Goal: Information Seeking & Learning: Learn about a topic

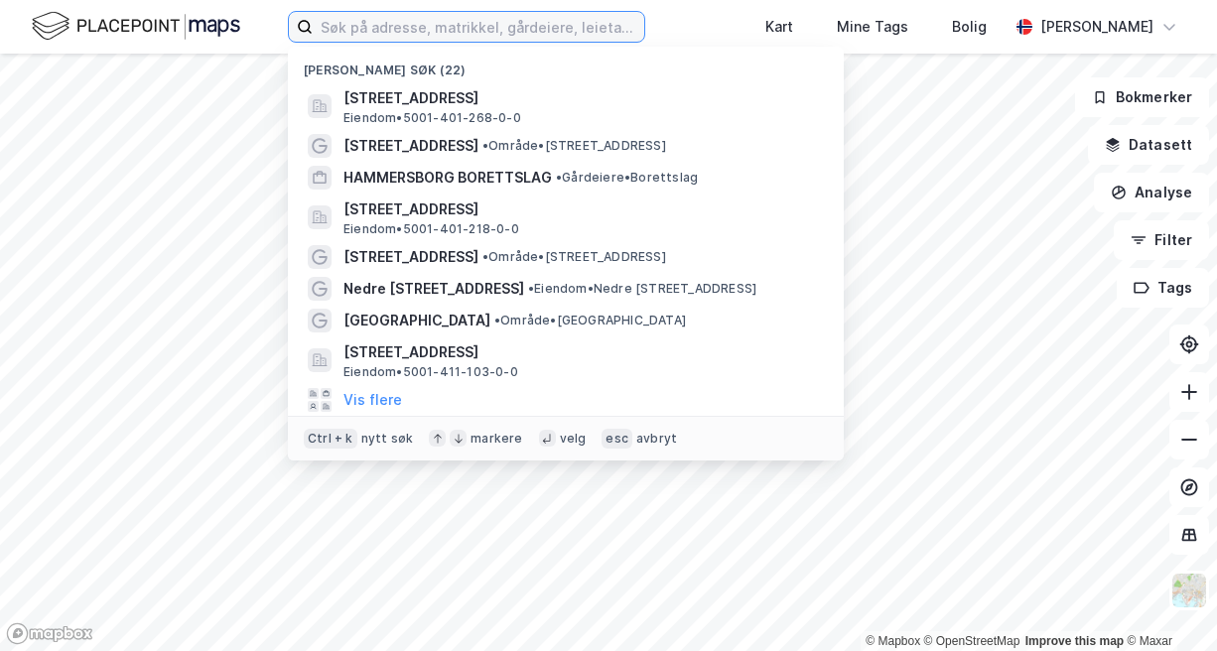
click at [440, 32] on input at bounding box center [479, 27] width 332 height 30
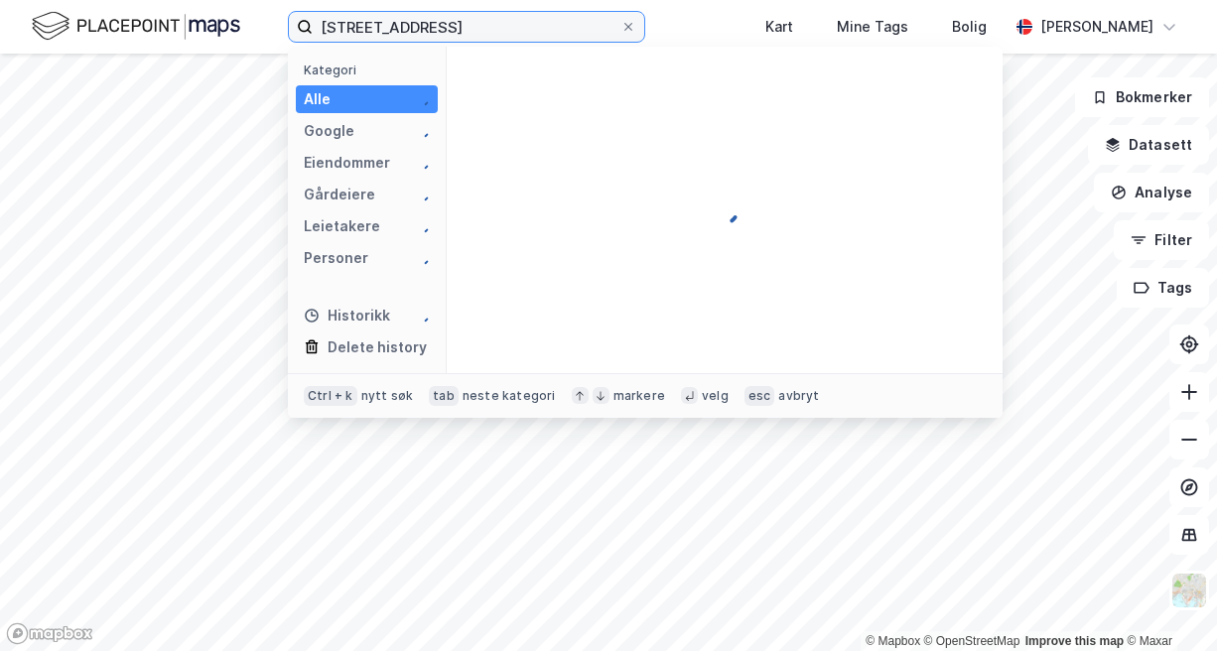
type input "[STREET_ADDRESS]"
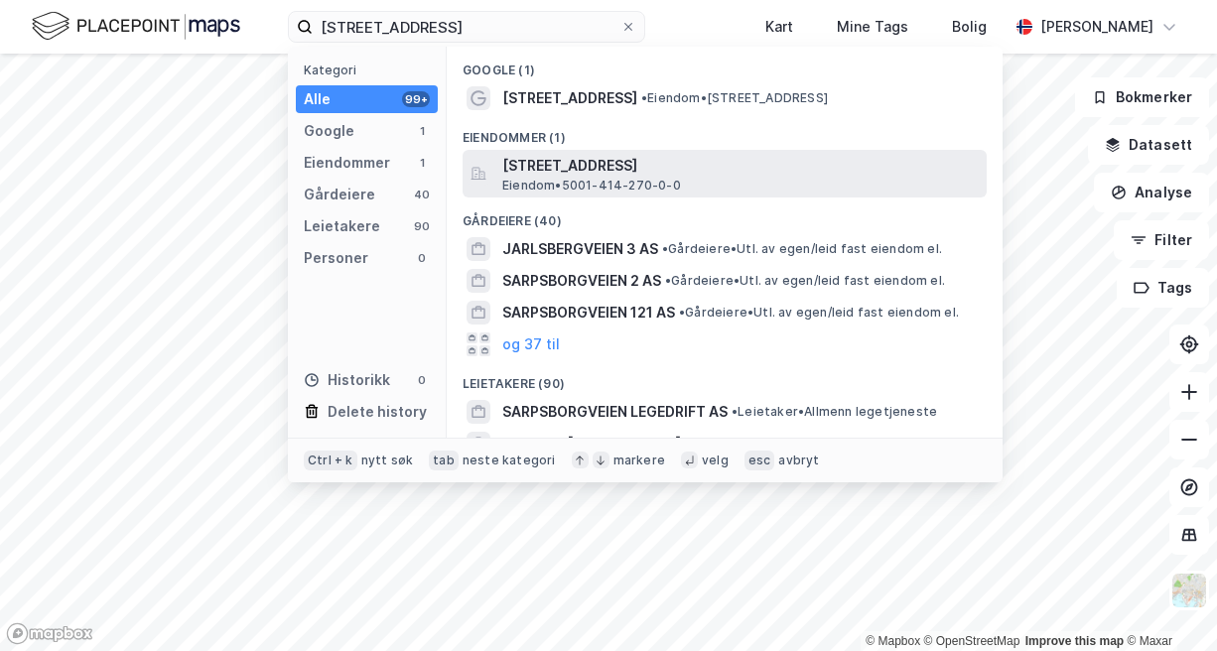
click at [669, 170] on span "[STREET_ADDRESS]" at bounding box center [740, 166] width 477 height 24
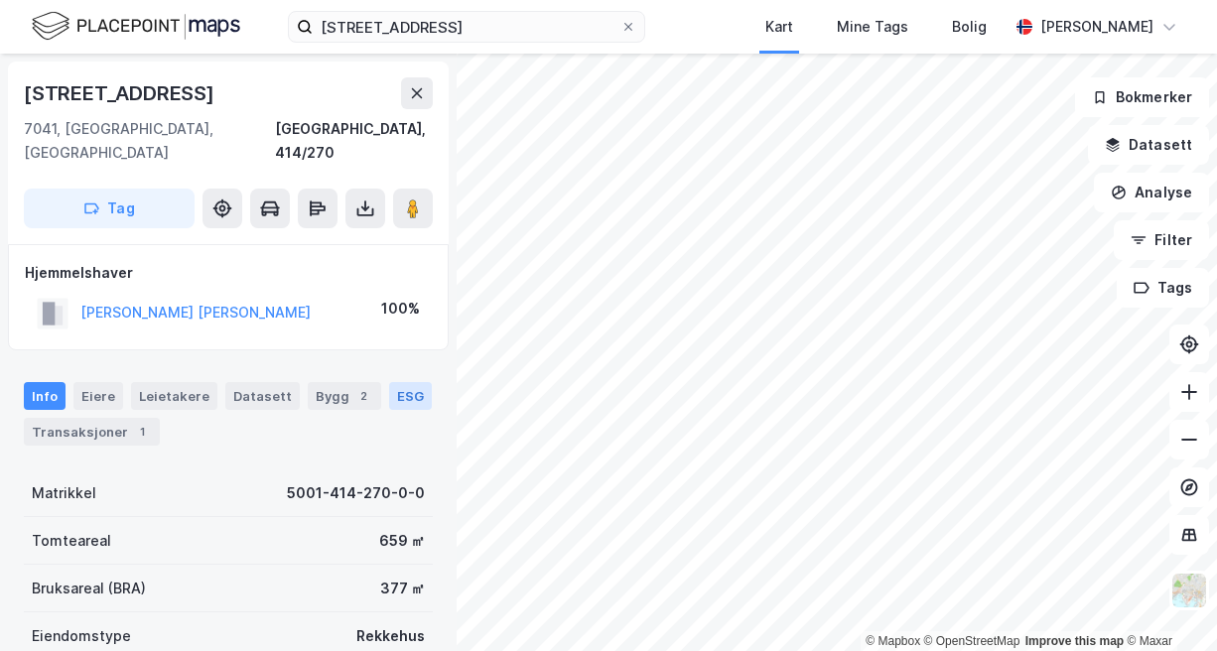
click at [398, 382] on div "ESG" at bounding box center [410, 396] width 43 height 28
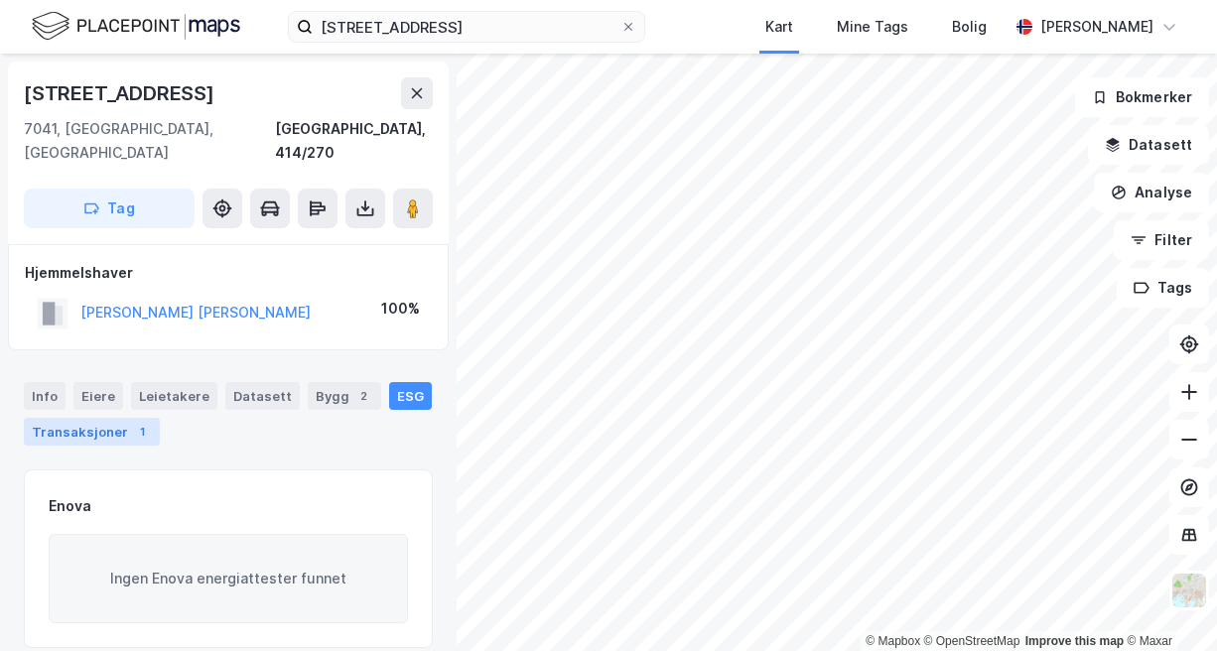
click at [82, 418] on div "Transaksjoner 1" at bounding box center [92, 432] width 136 height 28
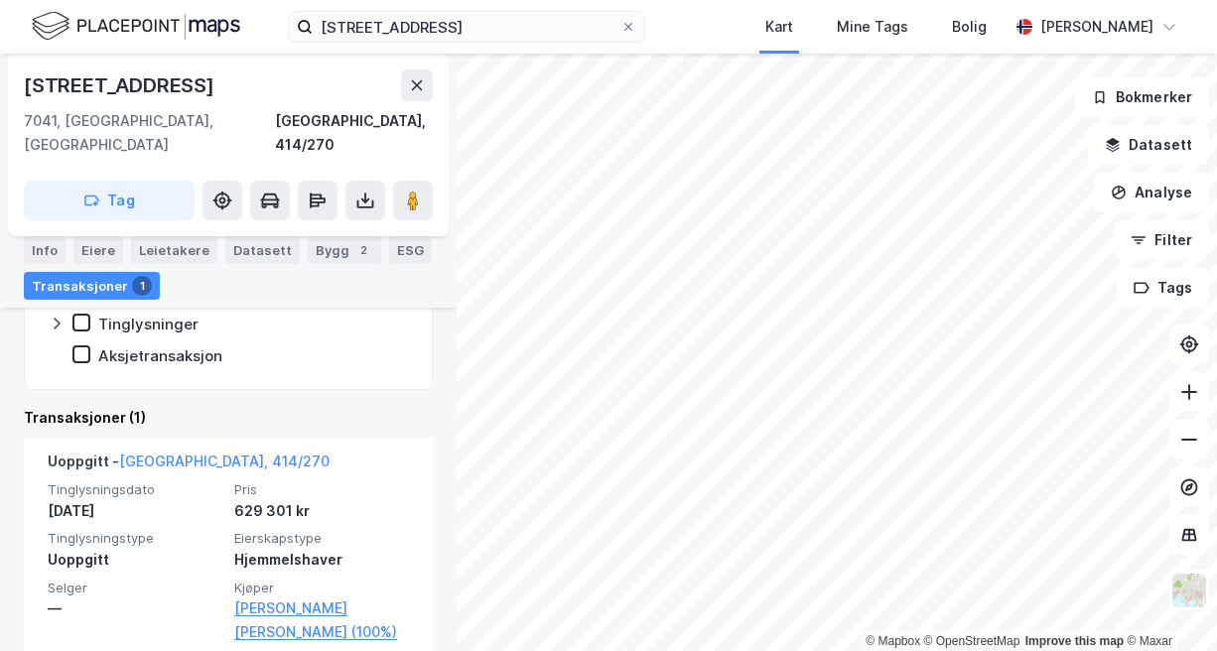
scroll to position [384, 0]
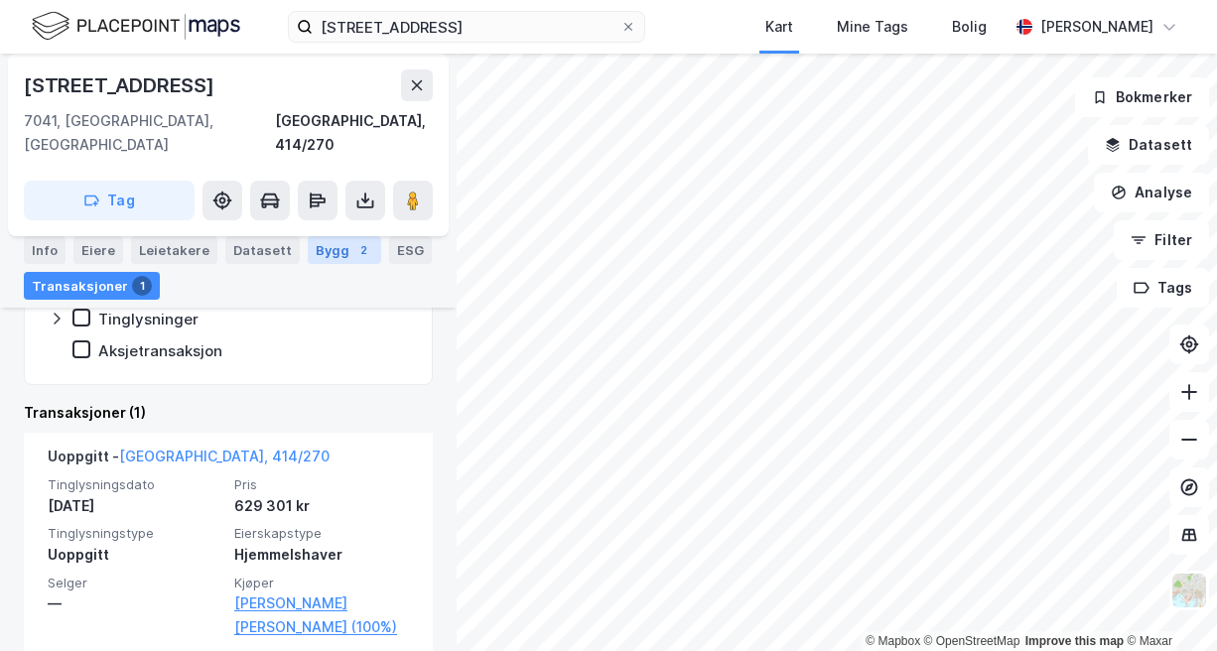
click at [308, 259] on div "Bygg 2" at bounding box center [344, 250] width 73 height 28
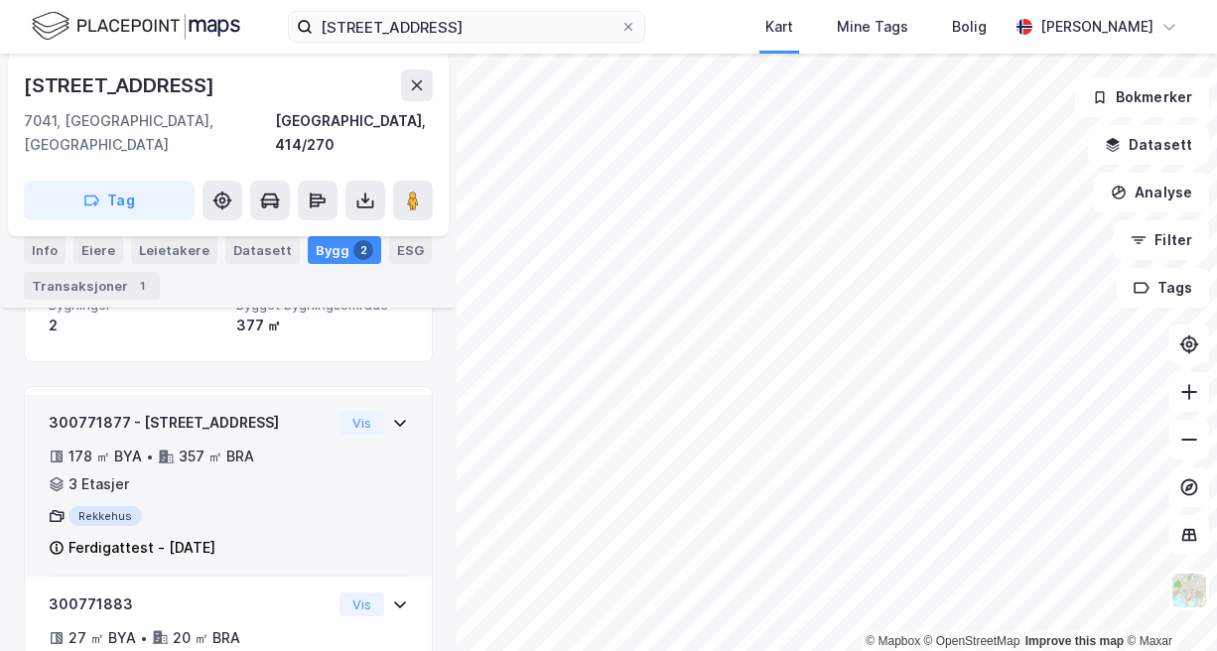
scroll to position [184, 0]
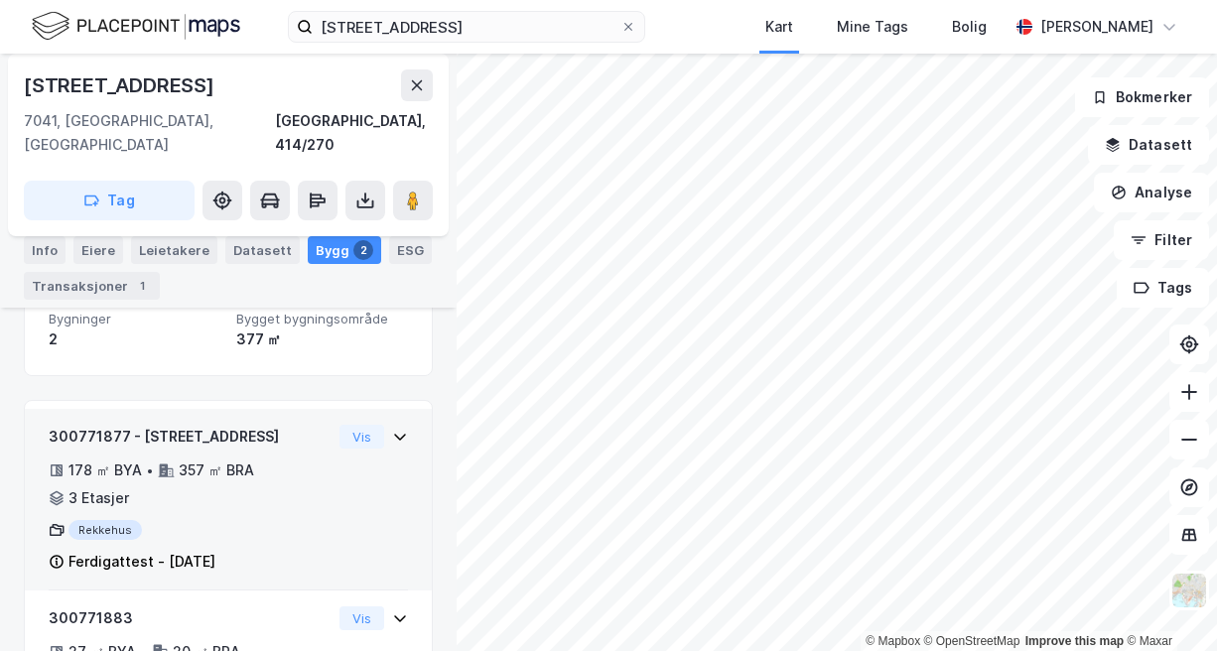
click at [392, 429] on icon at bounding box center [400, 437] width 16 height 16
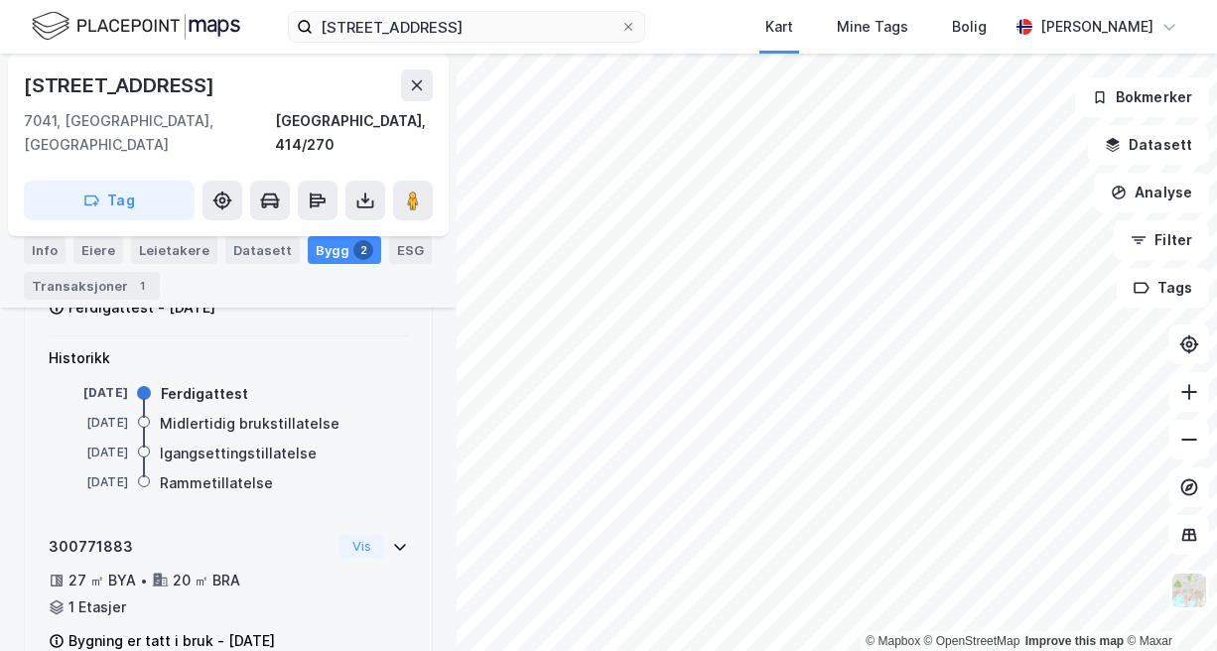
scroll to position [465, 0]
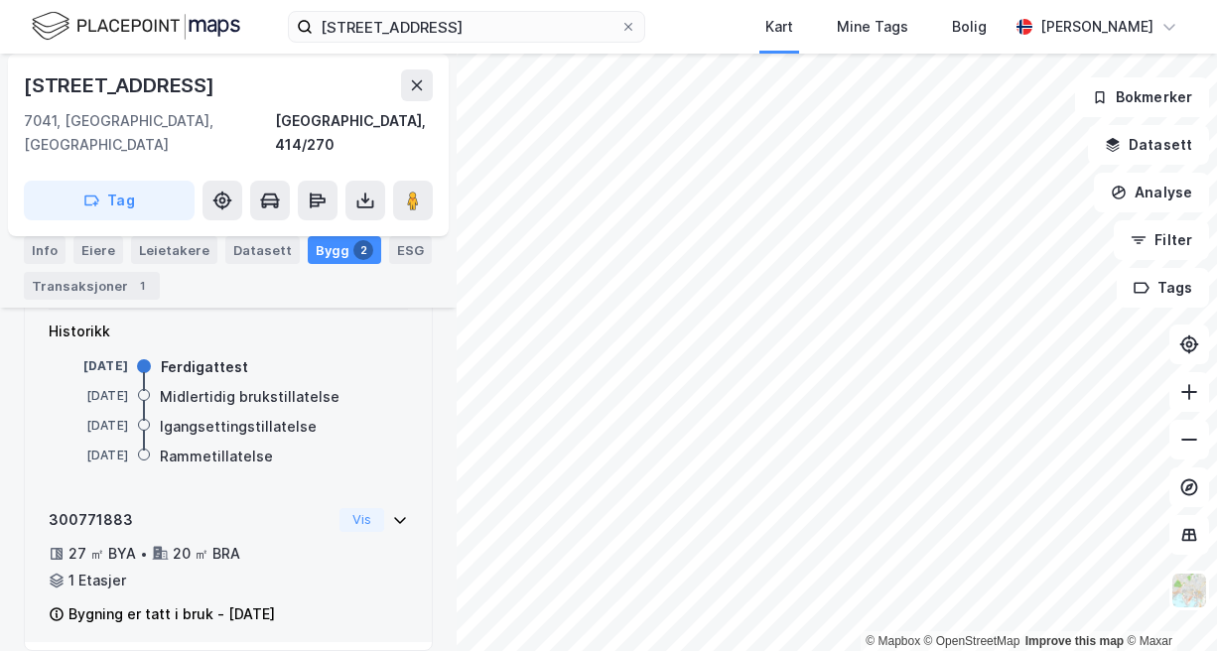
click at [394, 517] on icon at bounding box center [400, 520] width 12 height 7
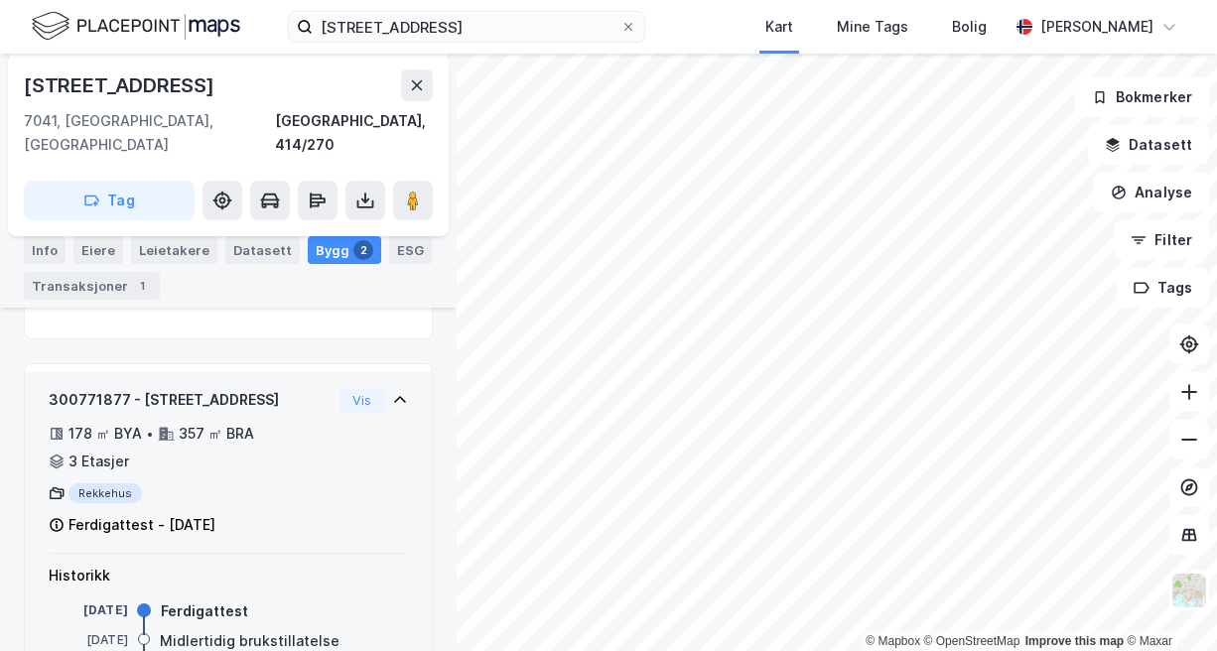
scroll to position [0, 0]
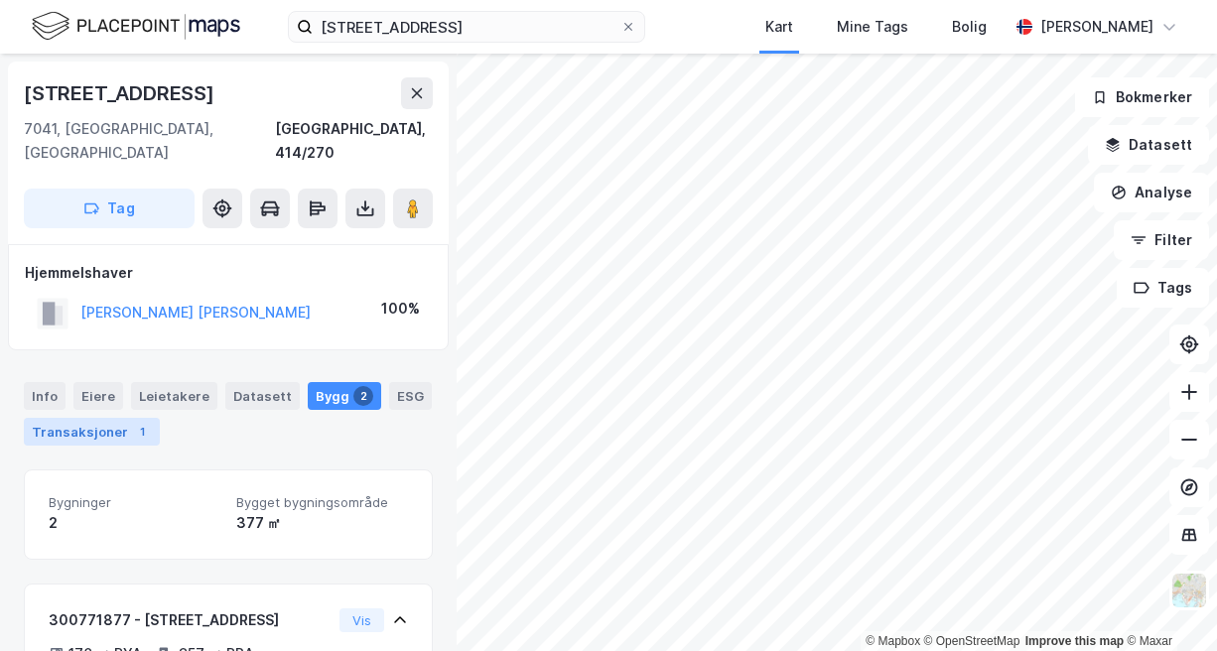
click at [126, 418] on div "Transaksjoner 1" at bounding box center [92, 432] width 136 height 28
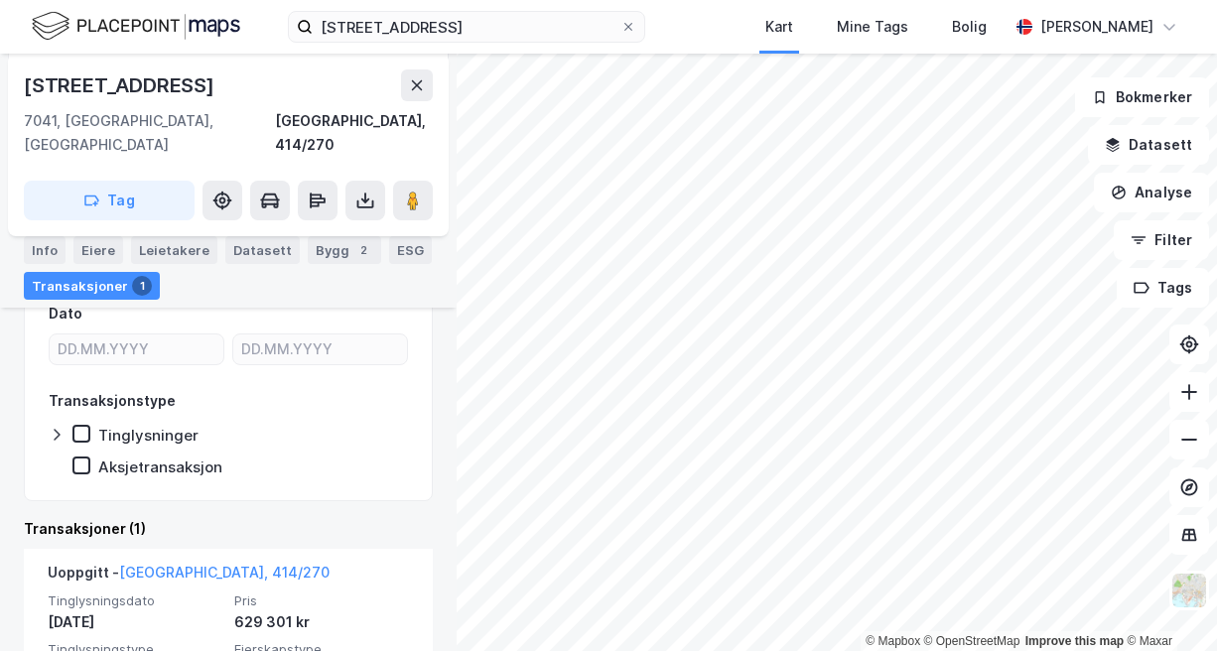
scroll to position [384, 0]
